Goal: Navigation & Orientation: Find specific page/section

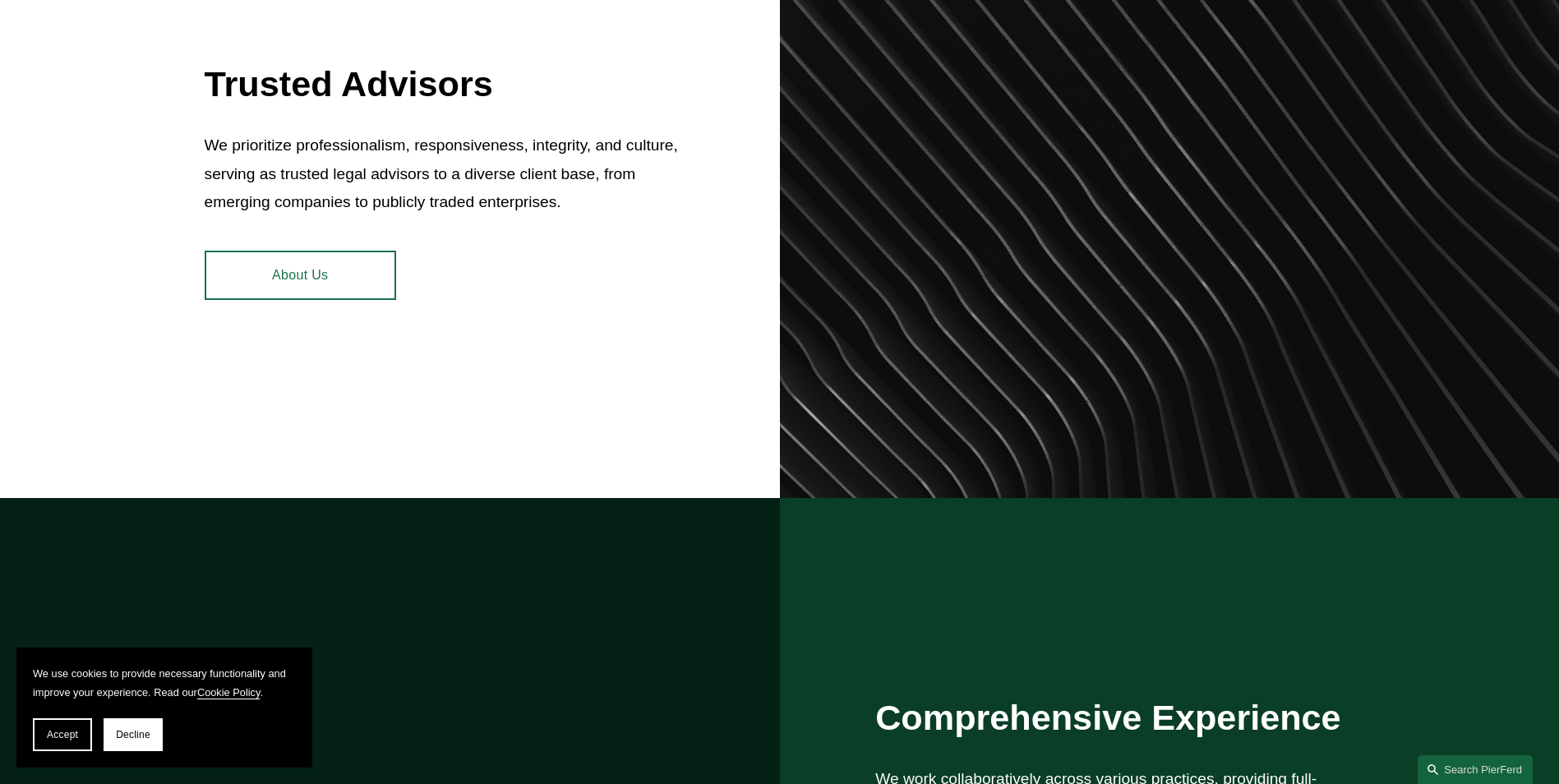
scroll to position [904, 0]
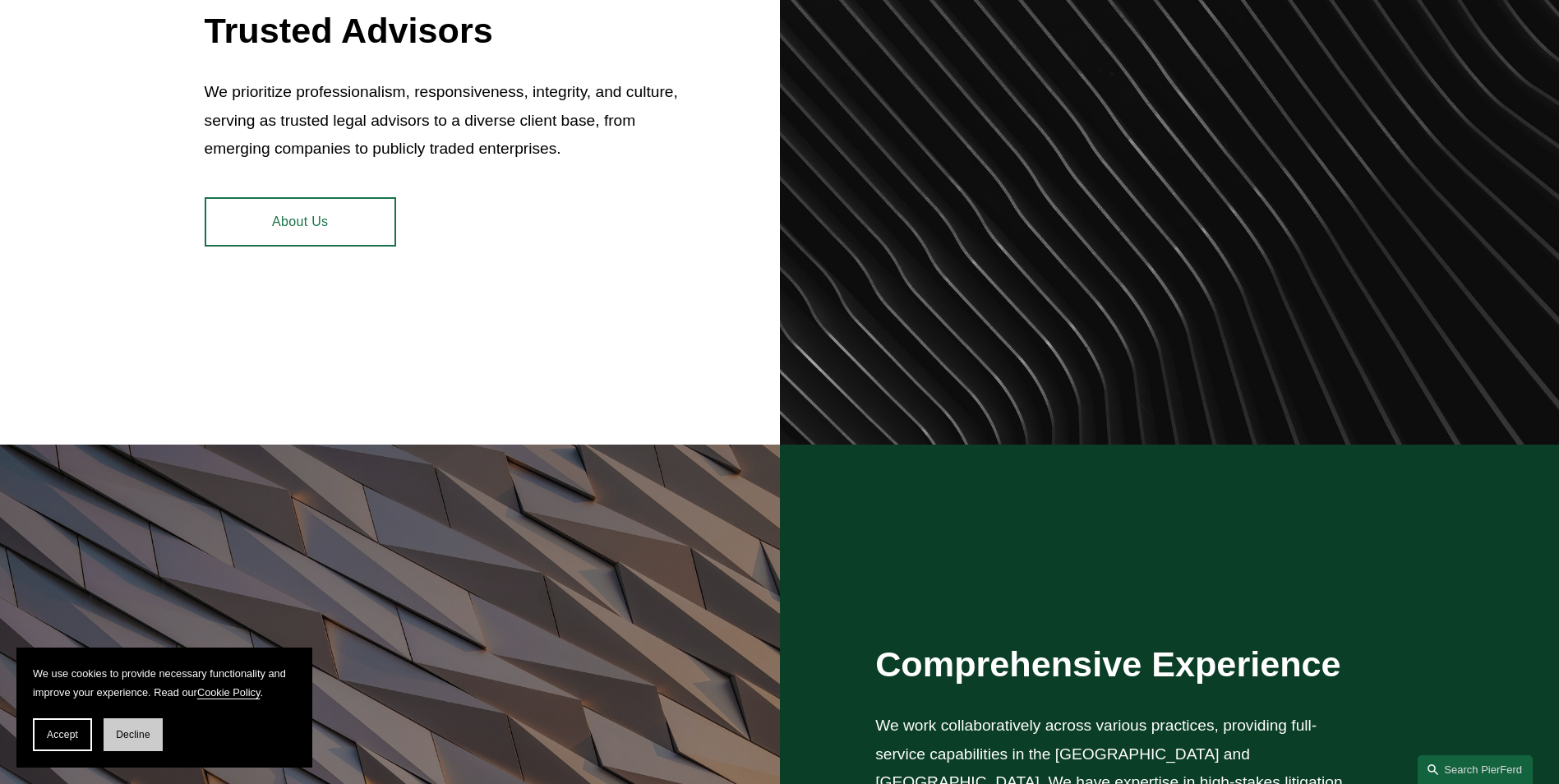
click at [139, 738] on span "Decline" at bounding box center [133, 734] width 35 height 11
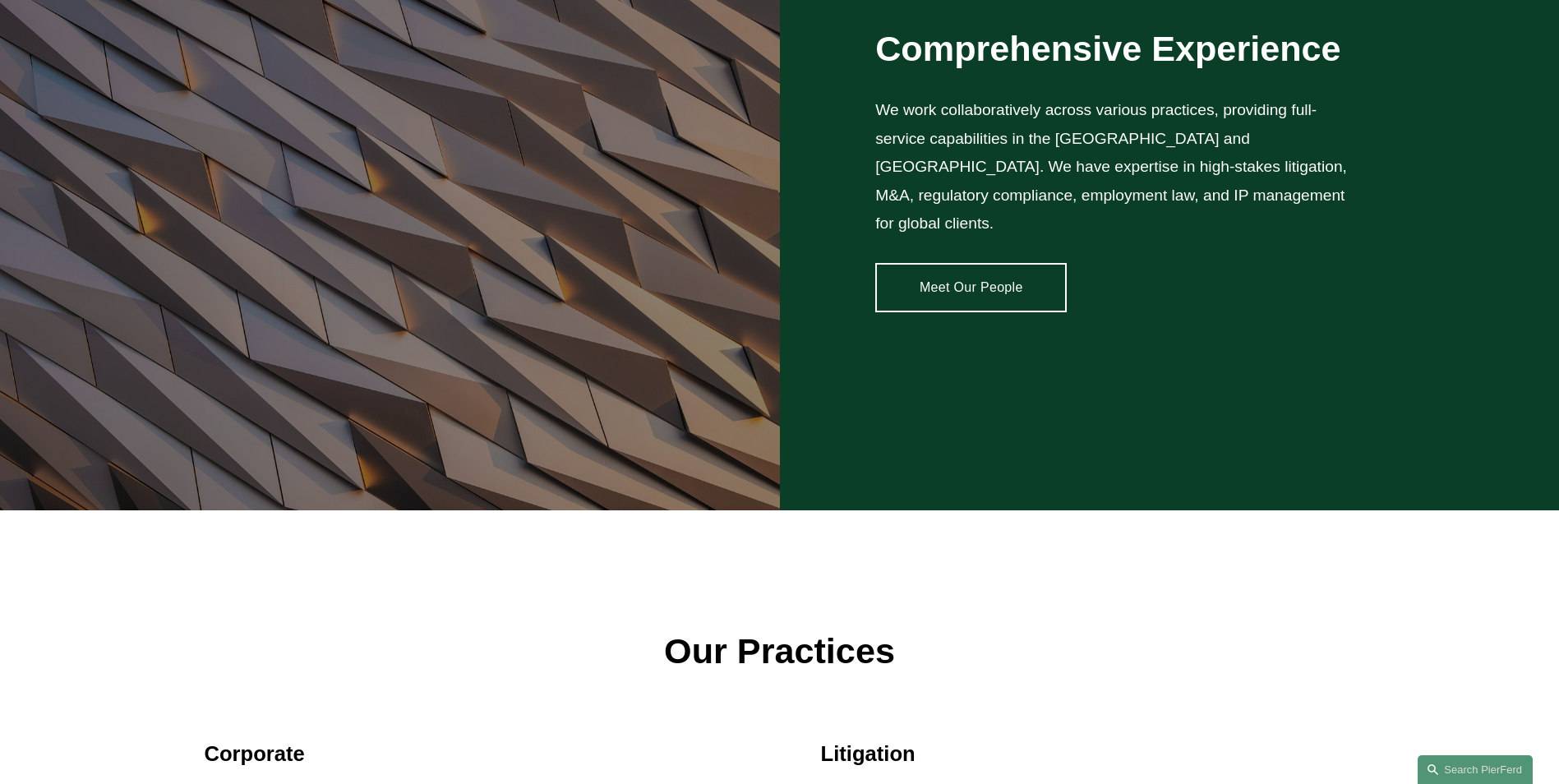
scroll to position [1479, 0]
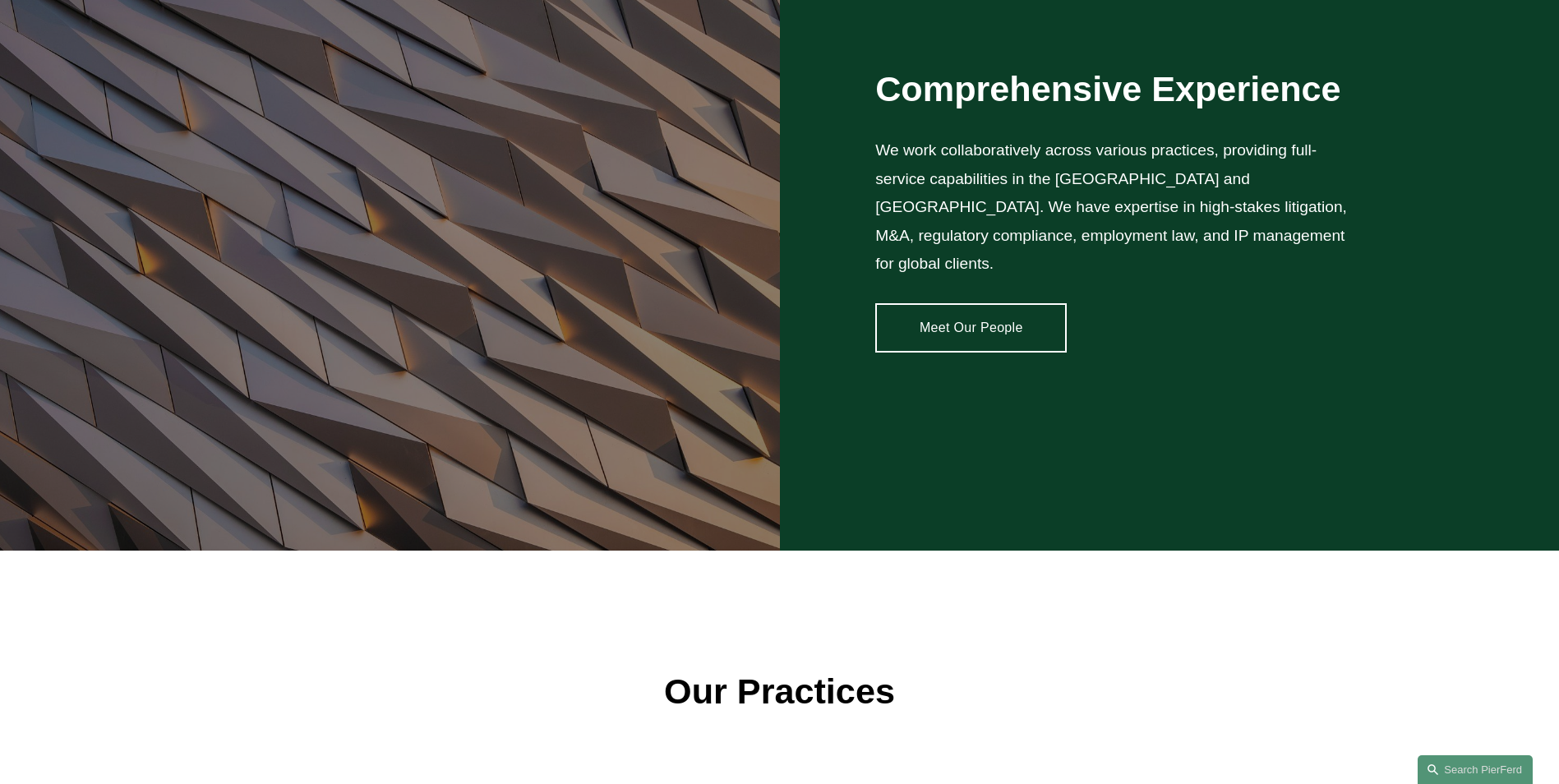
click at [980, 303] on link "Meet Our People" at bounding box center [970, 327] width 192 height 50
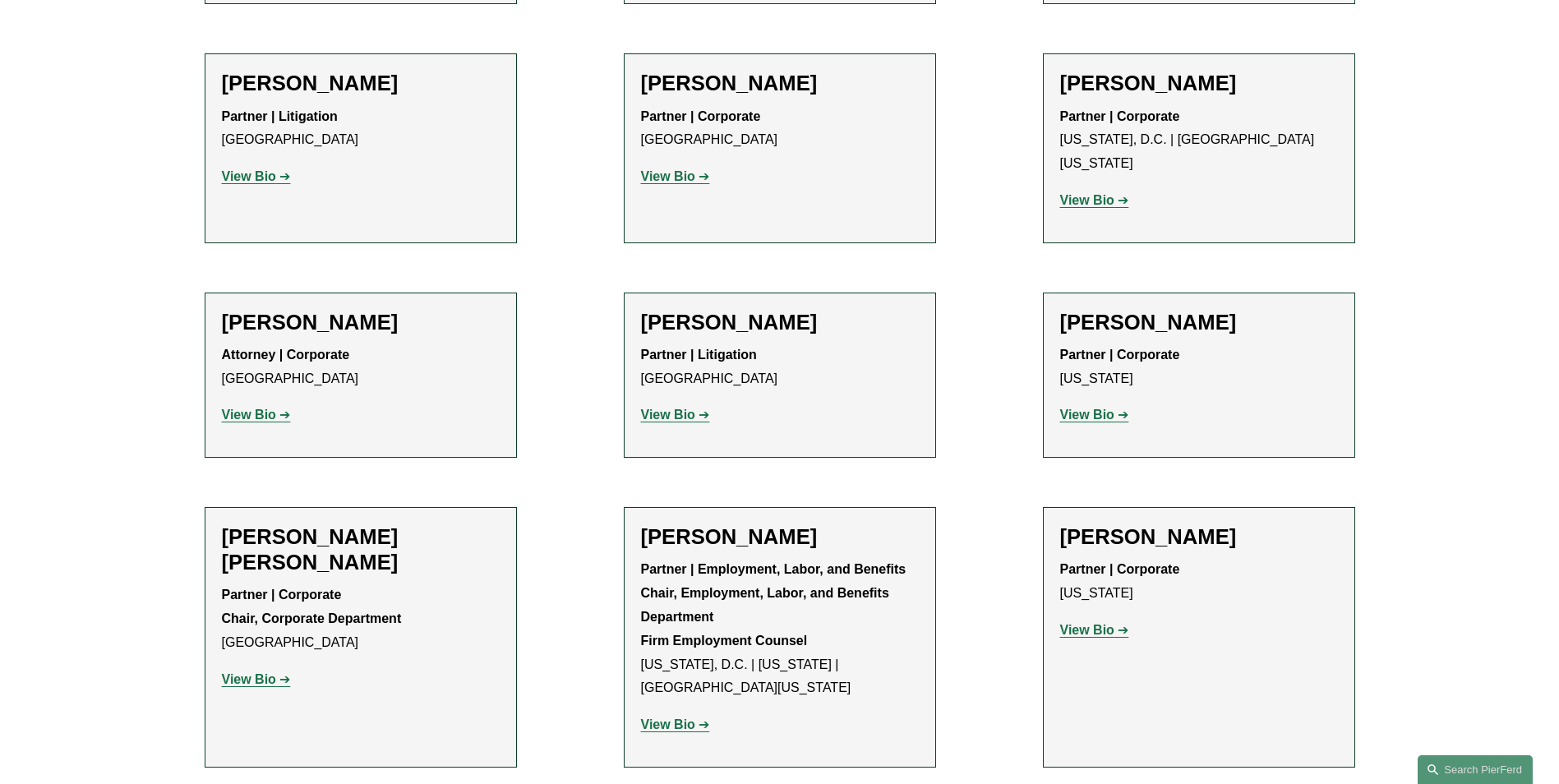
scroll to position [6245, 0]
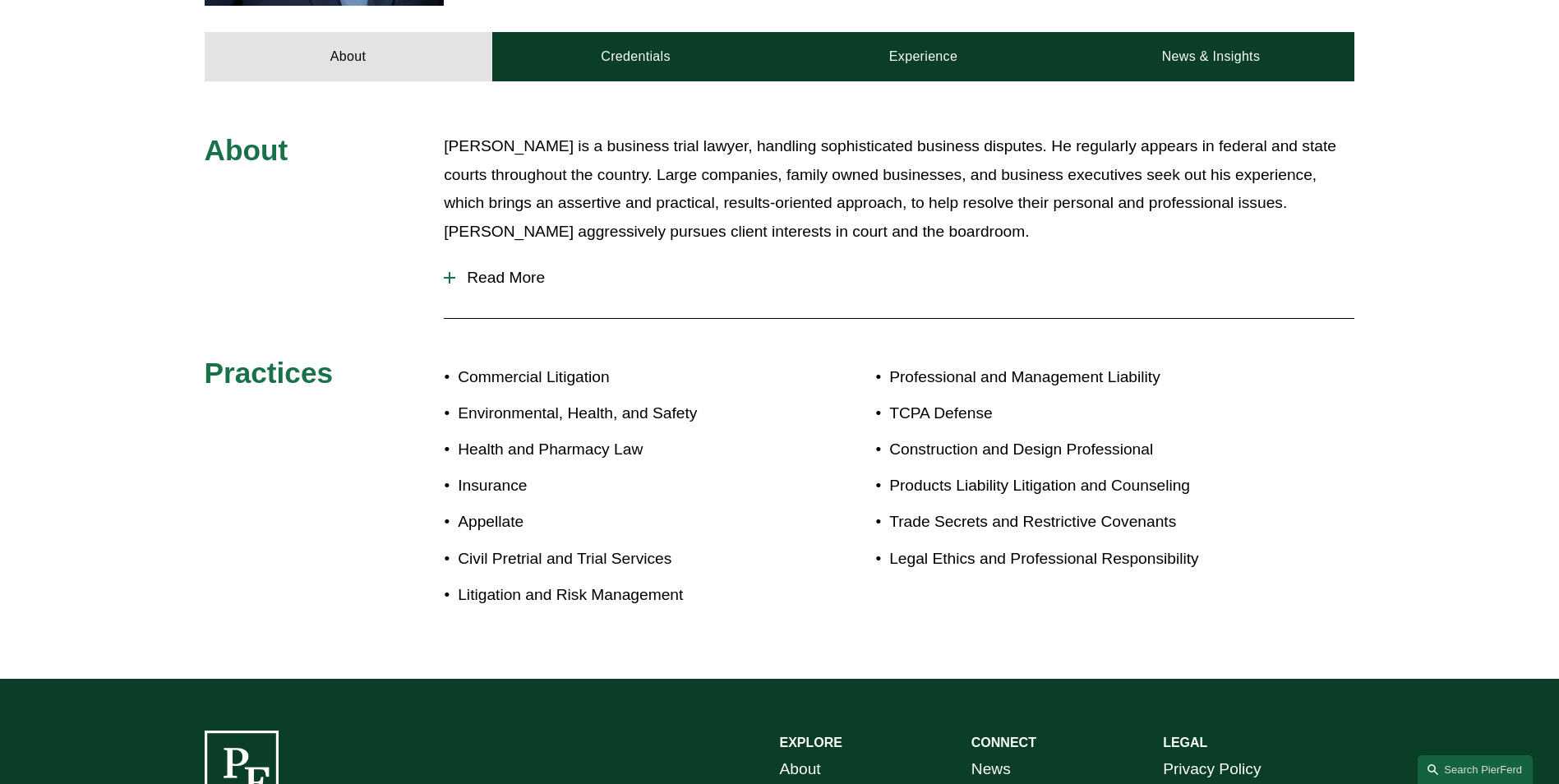
scroll to position [821, 0]
